Goal: Information Seeking & Learning: Find specific page/section

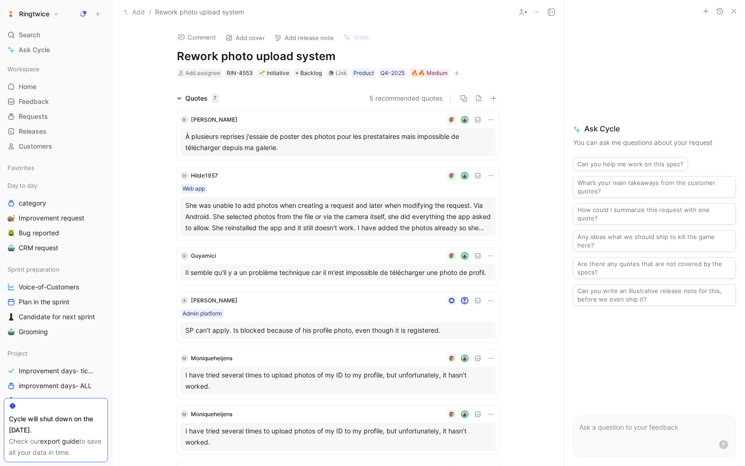
click at [184, 249] on div "G Guyamici Il semble qu'il y a un problème technique car il m'est impossible de…" at bounding box center [338, 265] width 322 height 37
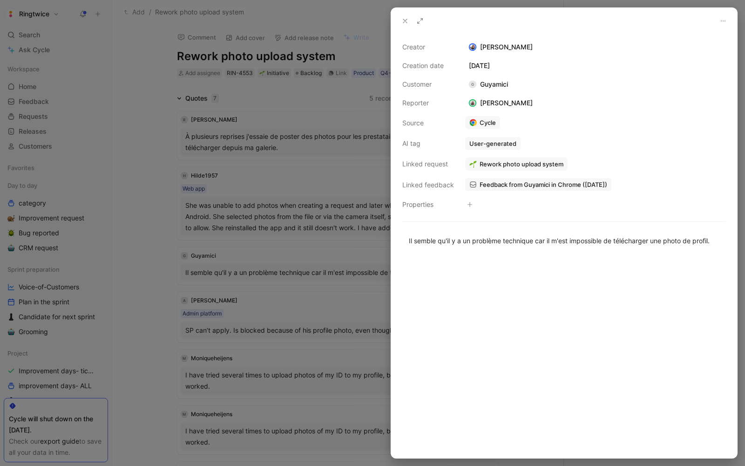
click at [282, 159] on div at bounding box center [372, 233] width 745 height 466
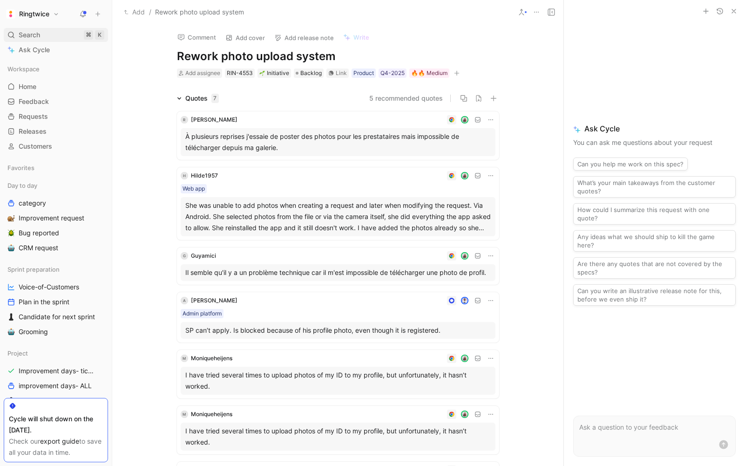
click at [22, 34] on span "Search" at bounding box center [29, 34] width 21 height 11
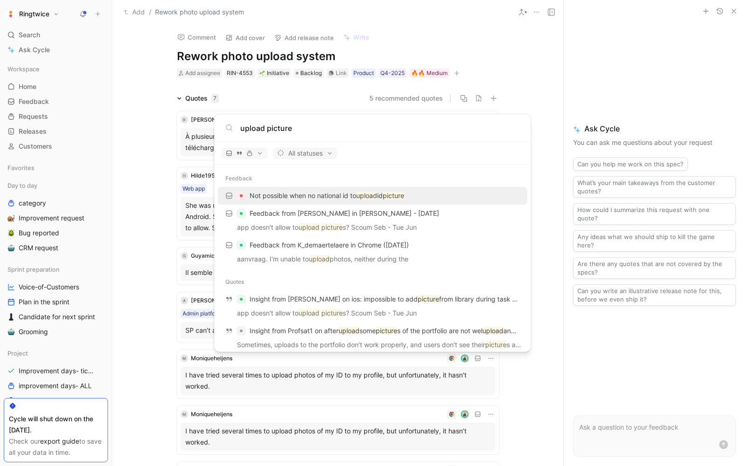
type input "upload picture"
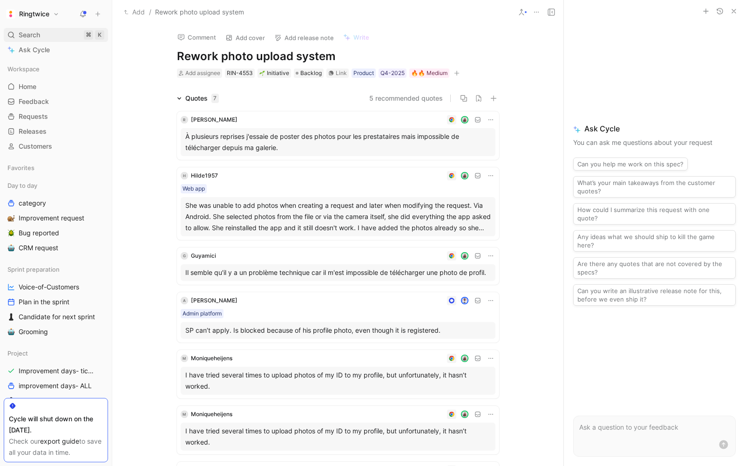
click at [23, 36] on span "Search" at bounding box center [29, 34] width 21 height 11
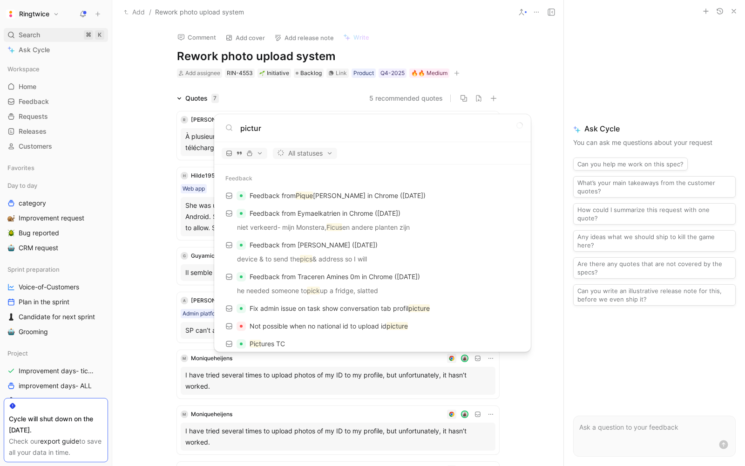
type input "picture"
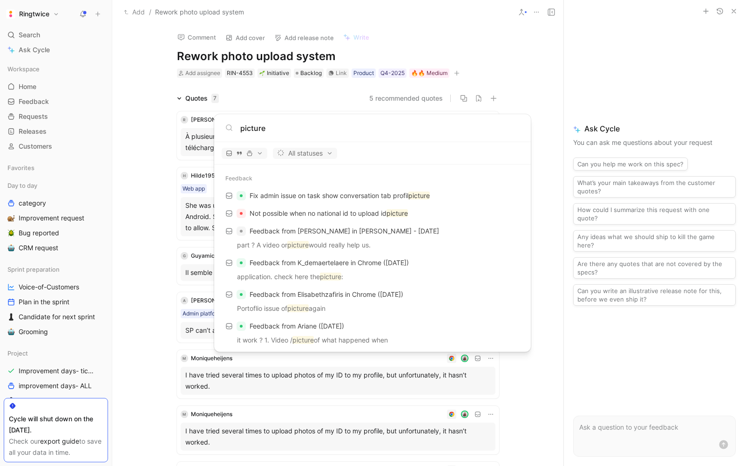
click at [251, 125] on input "picture" at bounding box center [379, 127] width 279 height 11
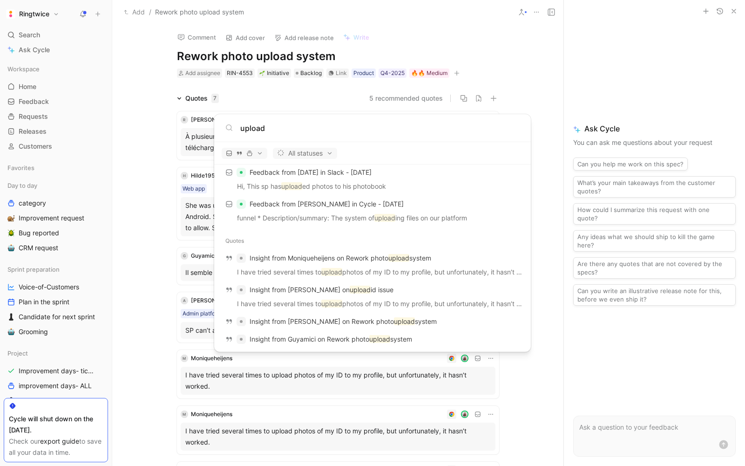
scroll to position [276, 0]
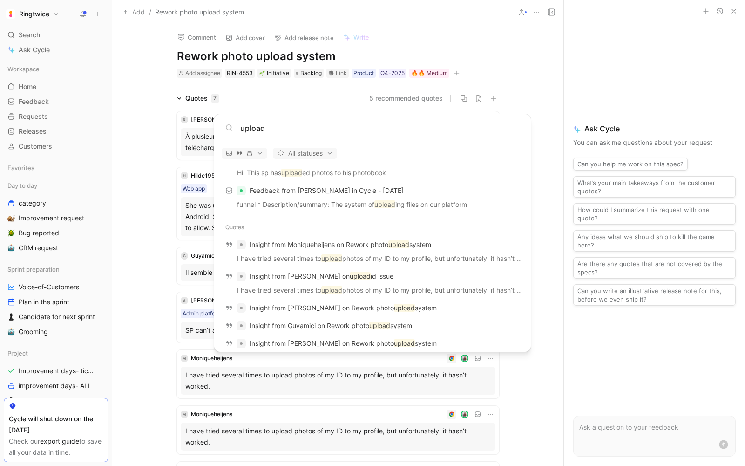
click at [249, 122] on input "upload" at bounding box center [379, 127] width 279 height 11
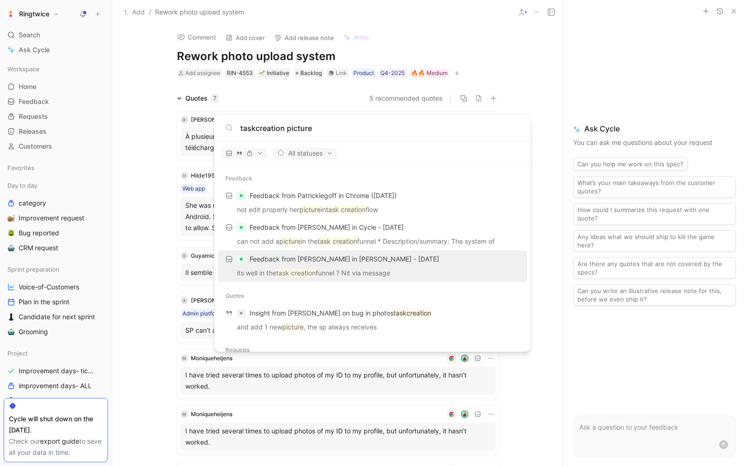
scroll to position [45, 0]
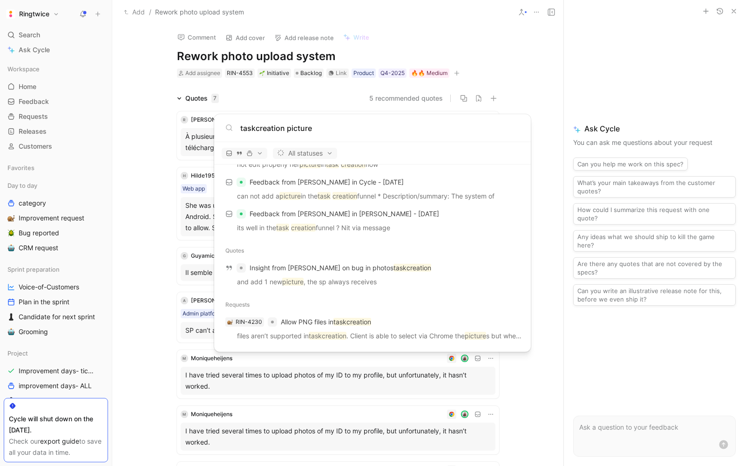
type input "taskcreation picture"
click at [301, 50] on body "Ringtwice Search ⌘ K Ask Cycle Workspace Home G then H Feedback G then F Reques…" at bounding box center [372, 233] width 745 height 466
click at [301, 50] on h1 "Rework photo upload system" at bounding box center [338, 56] width 322 height 15
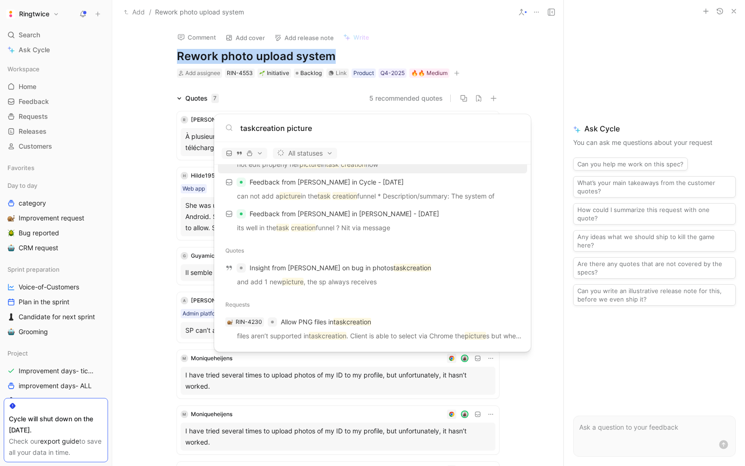
click at [301, 50] on h1 "Rework photo upload system" at bounding box center [338, 56] width 322 height 15
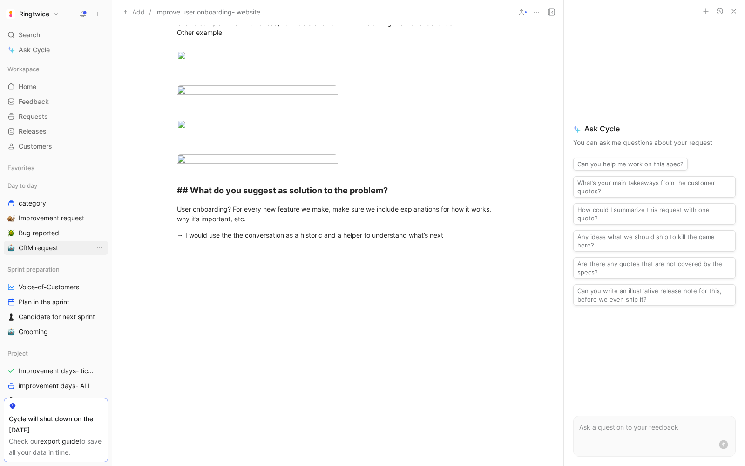
scroll to position [487, 0]
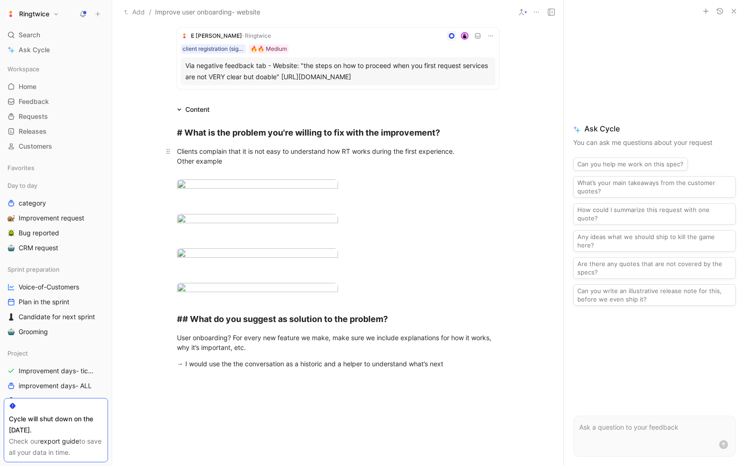
click at [236, 168] on div "Clients complain that it is not easy to understand how RT works during the firs…" at bounding box center [338, 160] width 322 height 29
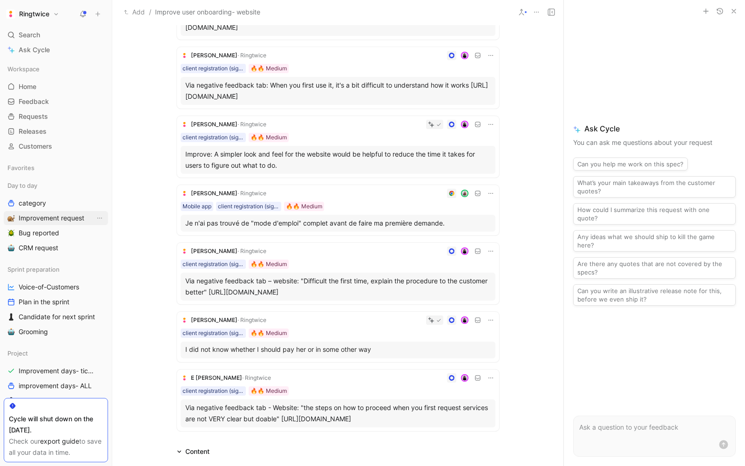
scroll to position [0, 0]
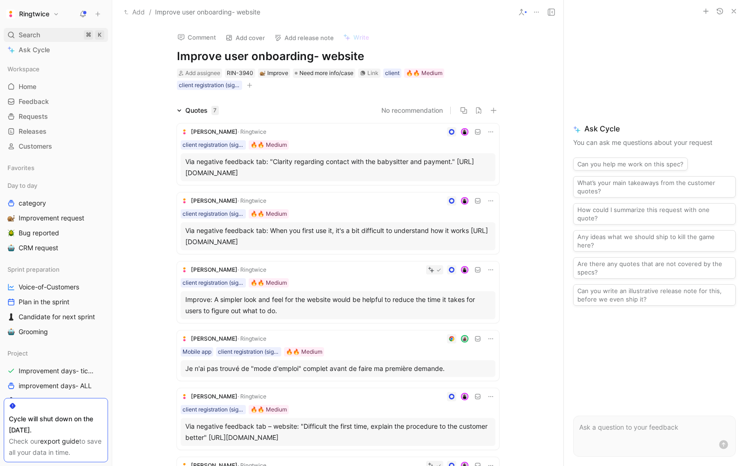
click at [21, 33] on span "Search" at bounding box center [29, 34] width 21 height 11
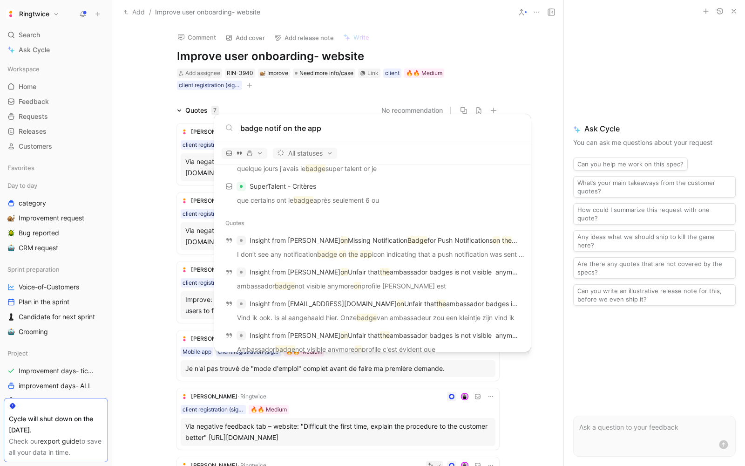
scroll to position [604, 0]
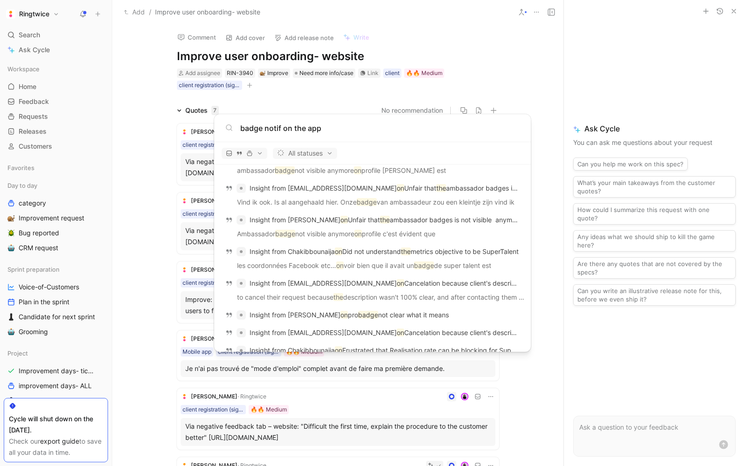
type input "badge notif on the app"
click at [41, 26] on body "Ringtwice Search ⌘ K Ask Cycle Workspace Home G then H Feedback G then F Reques…" at bounding box center [372, 233] width 745 height 466
click at [30, 31] on span "Search" at bounding box center [29, 34] width 21 height 11
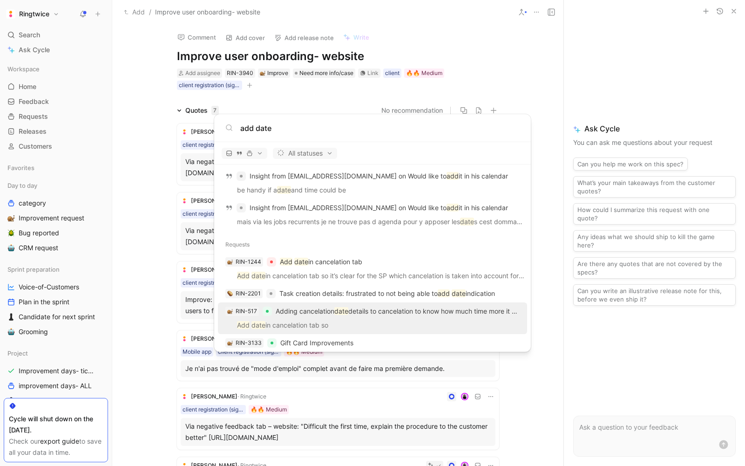
scroll to position [255, 0]
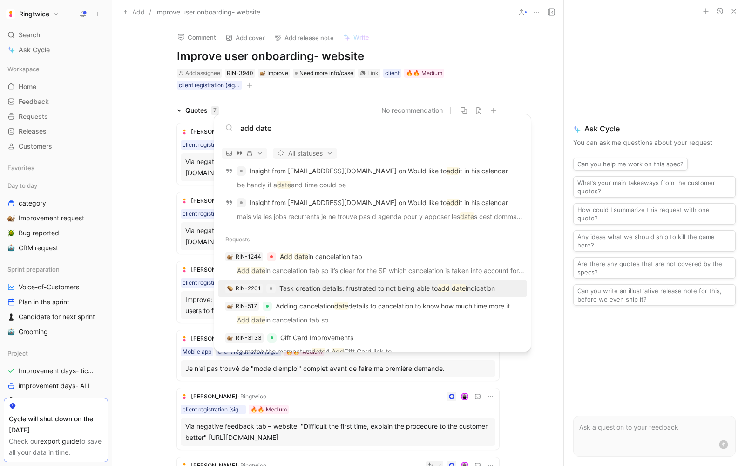
type input "add date"
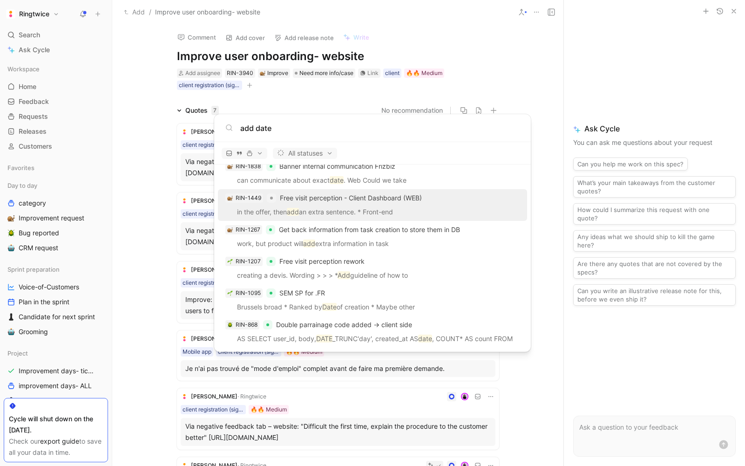
scroll to position [763, 0]
